Goal: Go to known website: Go to known website

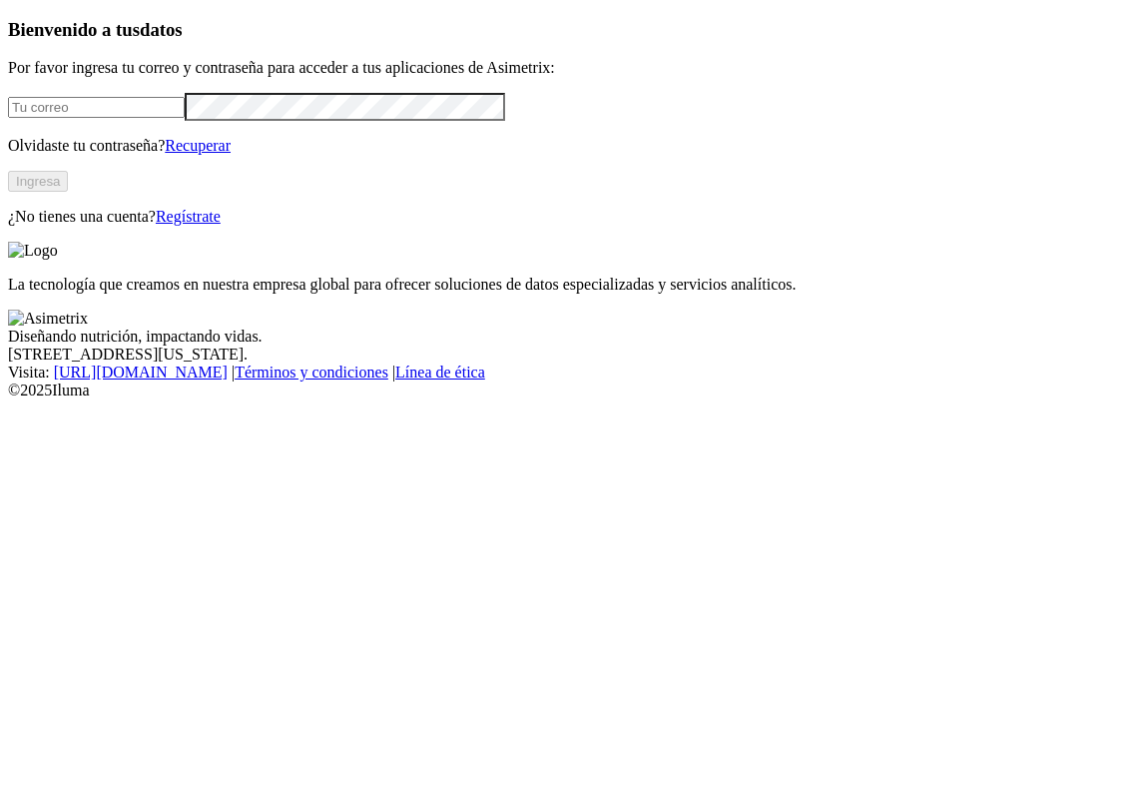
type input "[PERSON_NAME][EMAIL_ADDRESS][PERSON_NAME][DOMAIN_NAME]"
click at [68, 192] on button "Ingresa" at bounding box center [38, 181] width 60 height 21
